Goal: Information Seeking & Learning: Learn about a topic

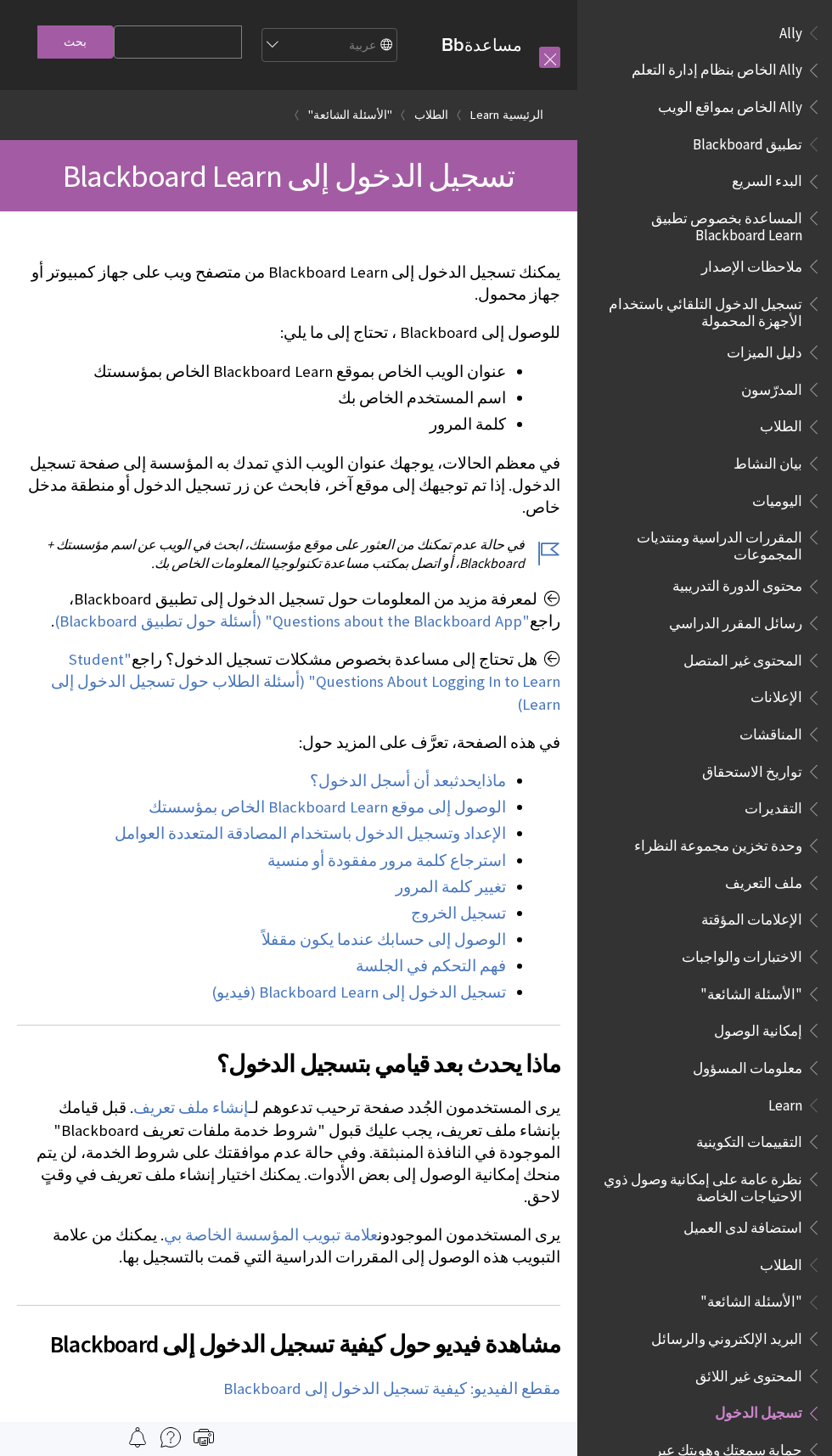
scroll to position [0, -391]
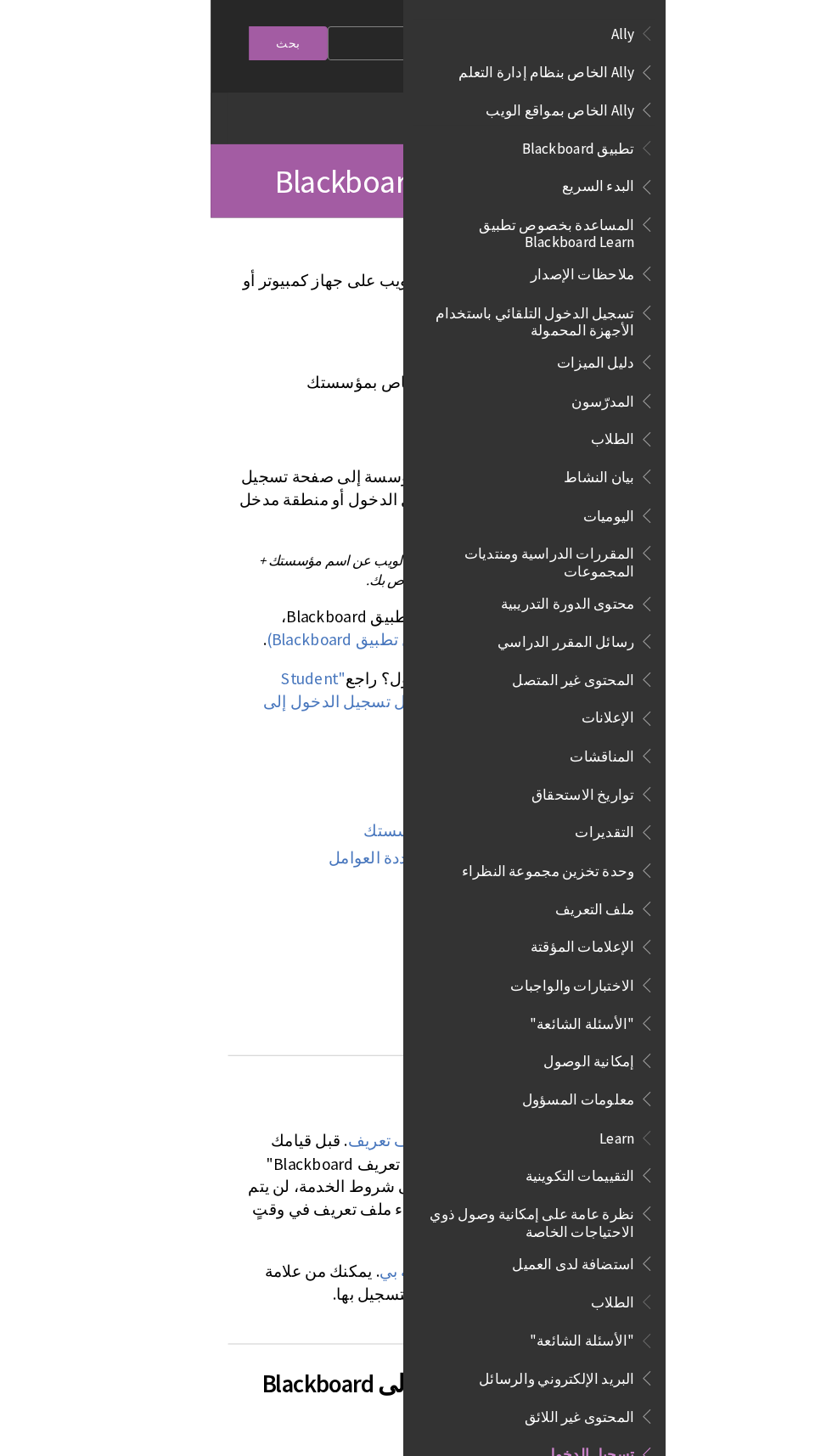
click at [785, 51] on li "Ally Ally الخاص بنظام إدارة التعلم Ally الخاص بمواقع الويب" at bounding box center [704, 71] width 234 height 103
click at [799, 21] on span "Ally" at bounding box center [789, 30] width 24 height 23
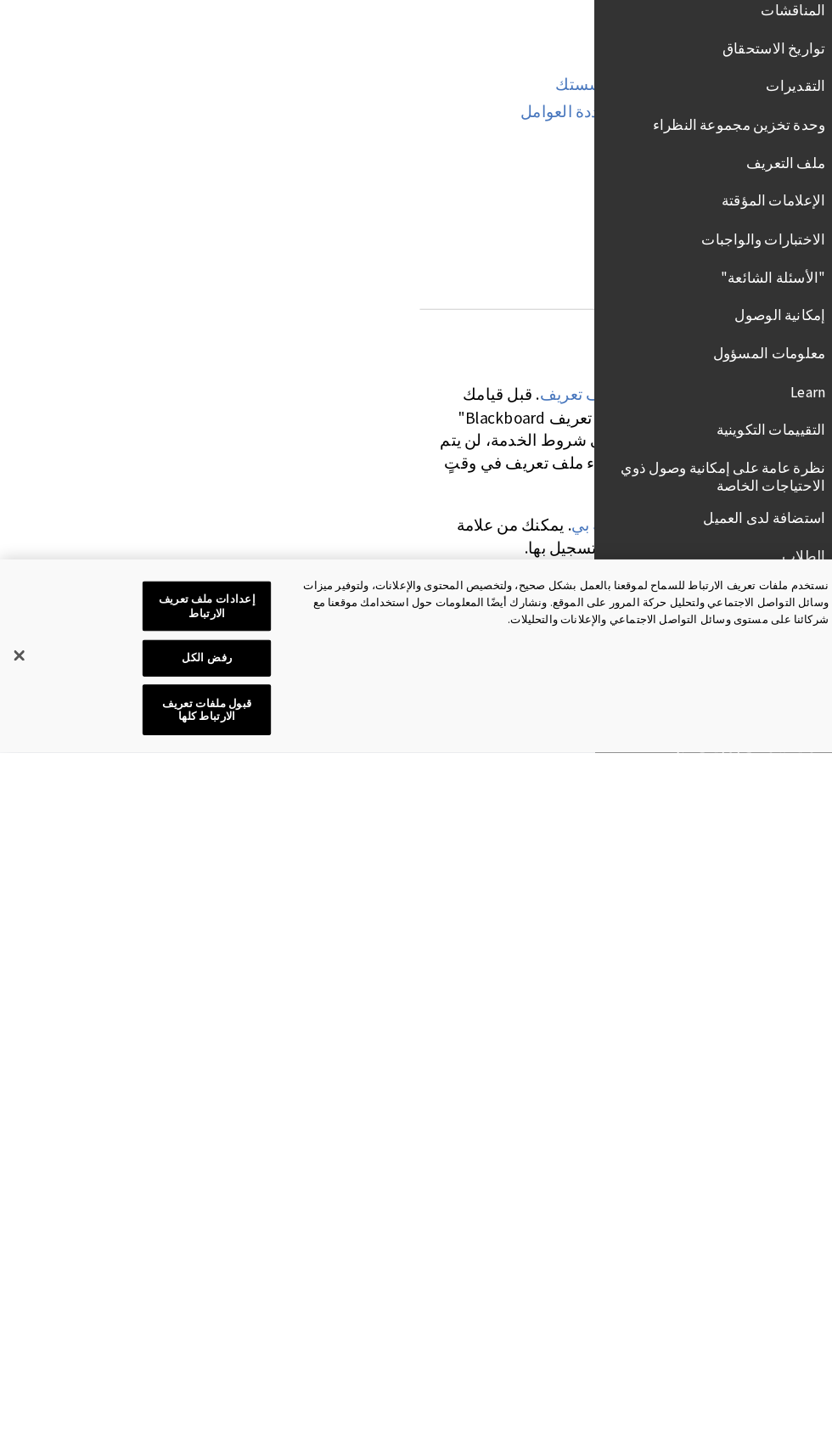
click at [579, 782] on div "كل المنتجات Ally Ally الخاص بنظام إدارة التعلم Ally الخاص بمواقع الويب Ally All…" at bounding box center [704, 728] width 255 height 1456
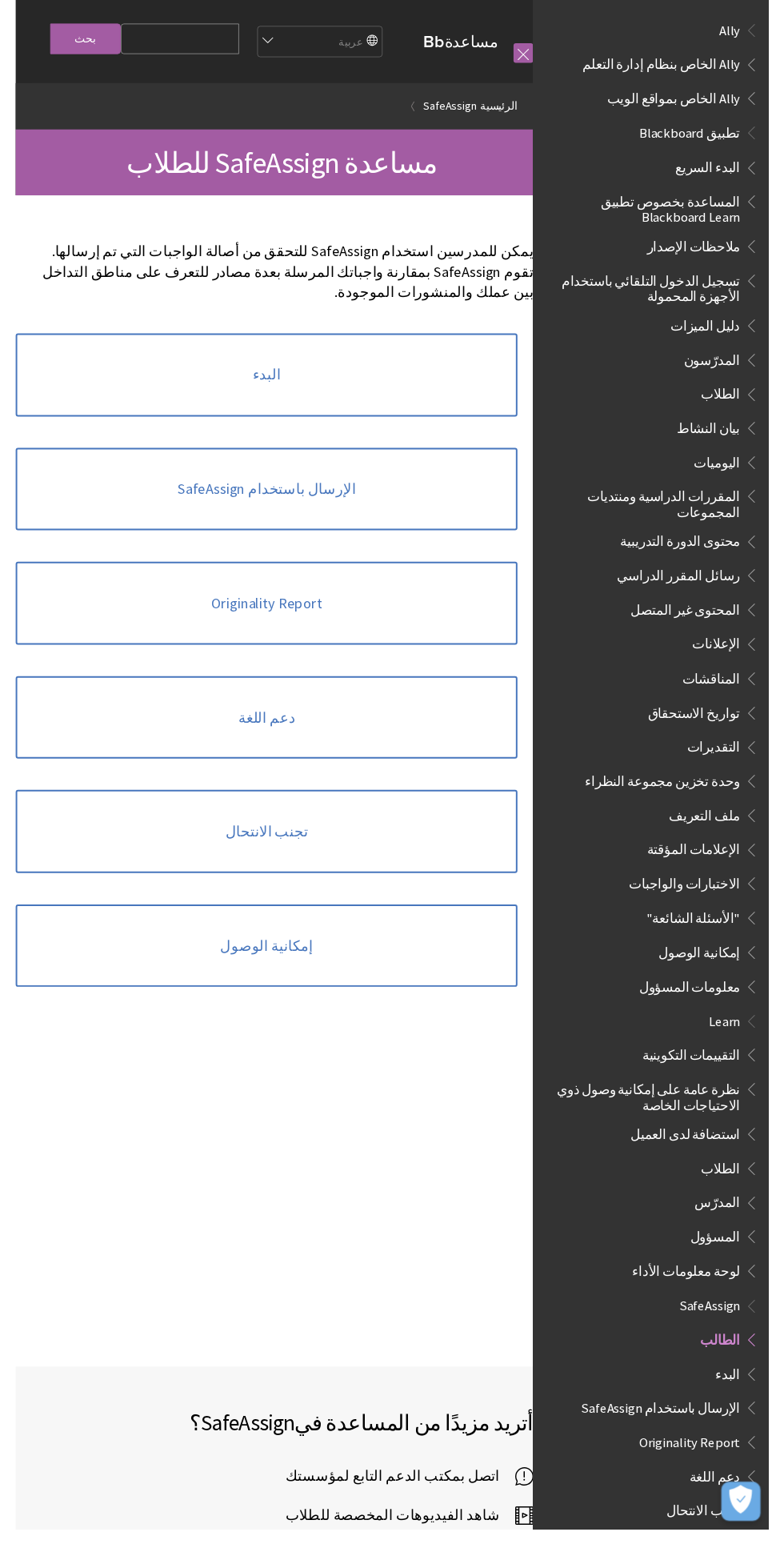
scroll to position [74, 0]
